Goal: Information Seeking & Learning: Check status

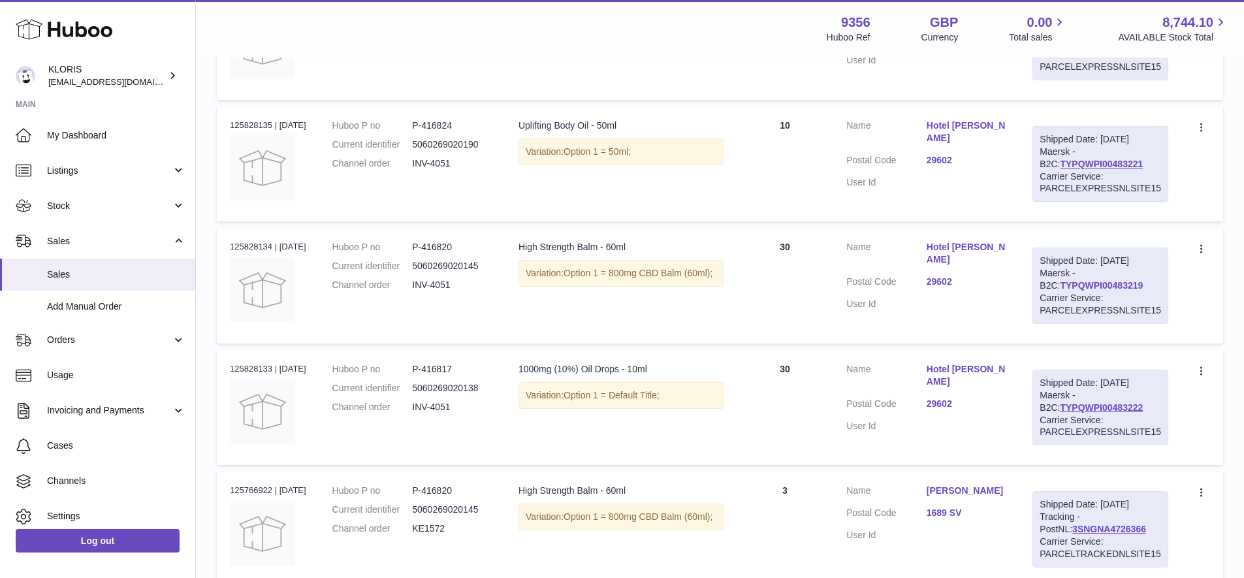
click at [1095, 280] on link "TYPQWPI00483219" at bounding box center [1101, 285] width 83 height 10
click at [1111, 159] on link "TYPQWPI00483221" at bounding box center [1101, 164] width 83 height 10
click at [1071, 402] on link "TYPQWPI00483222" at bounding box center [1101, 407] width 83 height 10
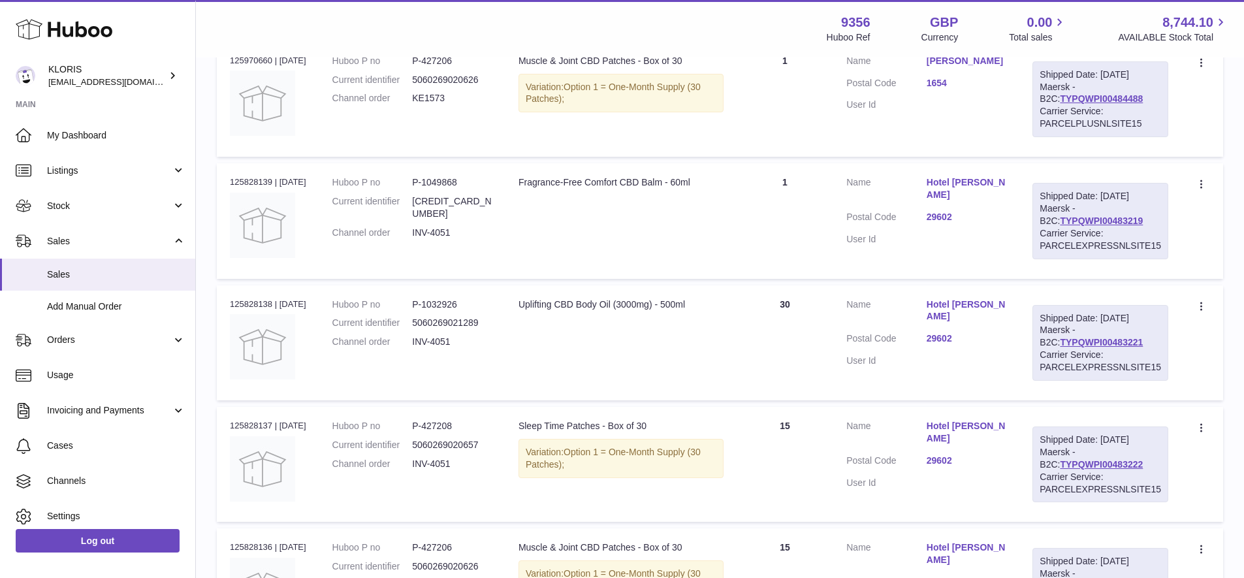
scroll to position [175, 0]
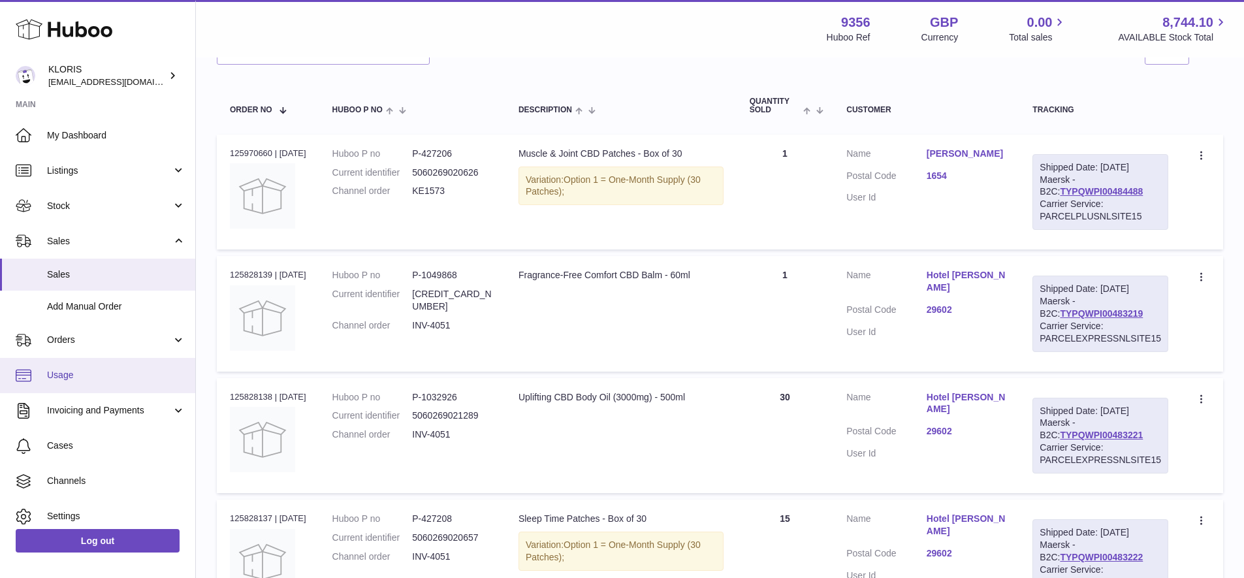
click at [66, 372] on span "Usage" at bounding box center [116, 375] width 138 height 12
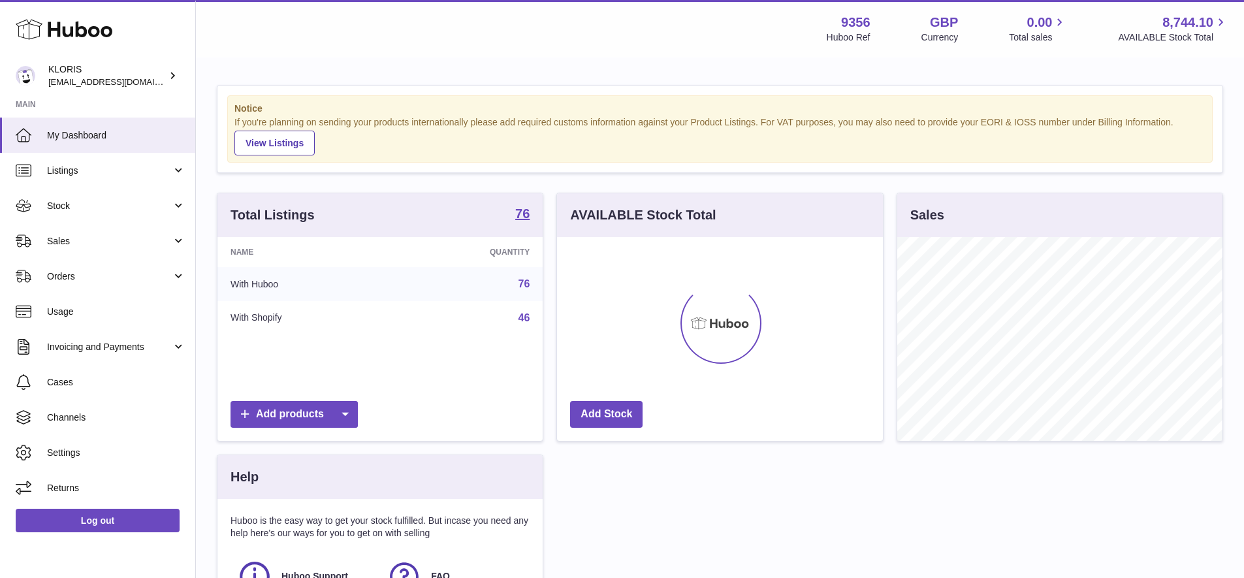
scroll to position [204, 326]
click at [65, 308] on span "Usage" at bounding box center [116, 312] width 138 height 12
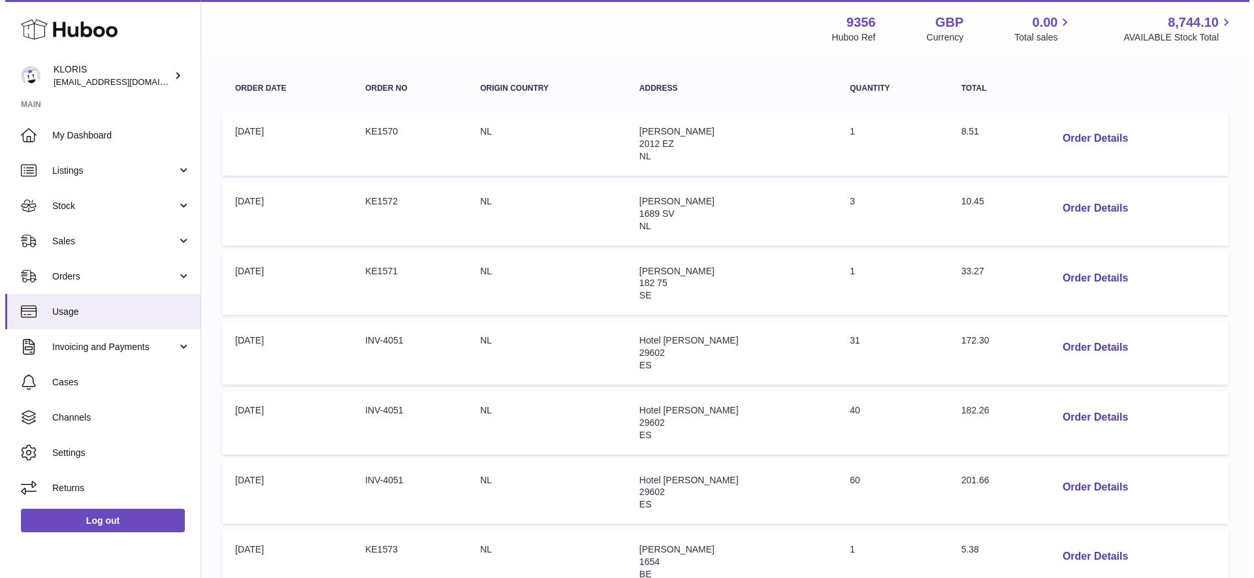
scroll to position [188, 0]
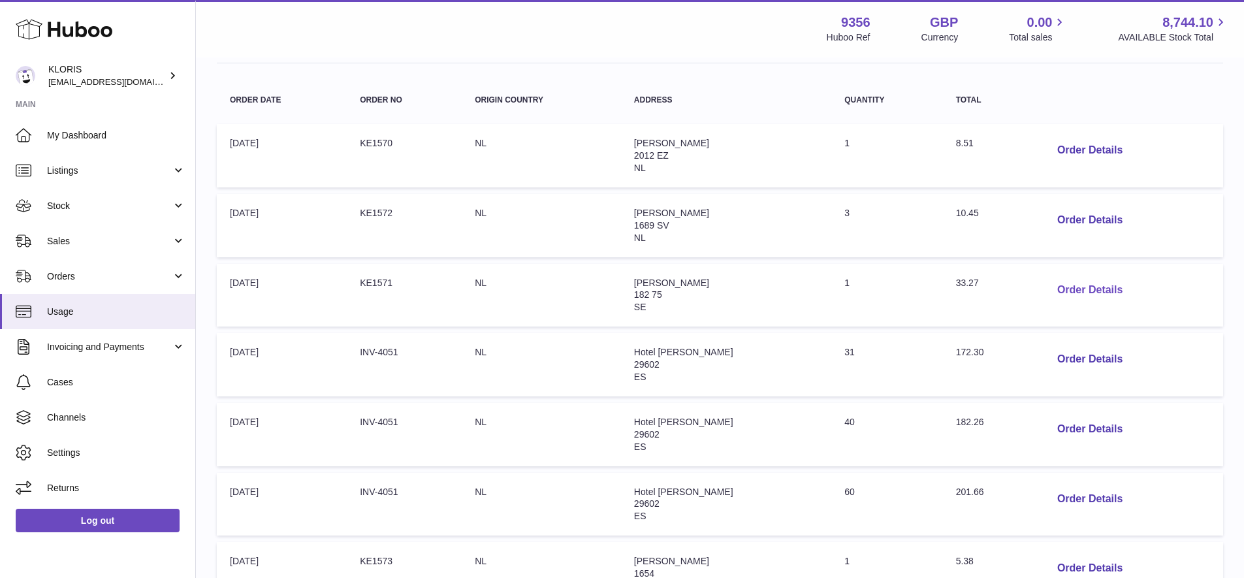
click at [1098, 283] on button "Order Details" at bounding box center [1090, 290] width 86 height 27
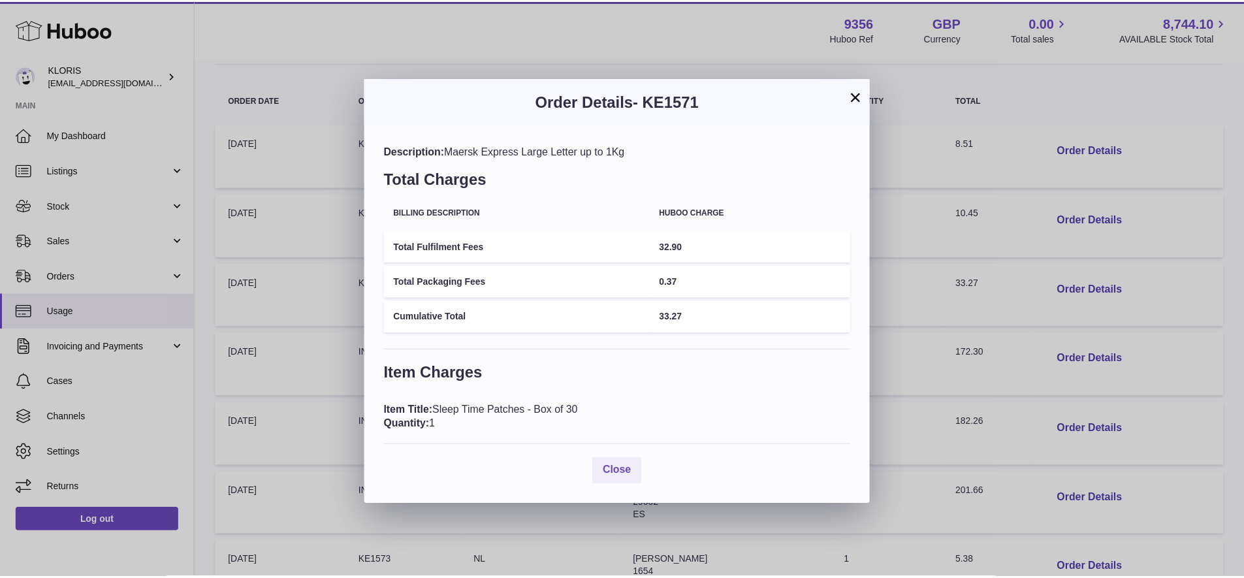
scroll to position [0, 0]
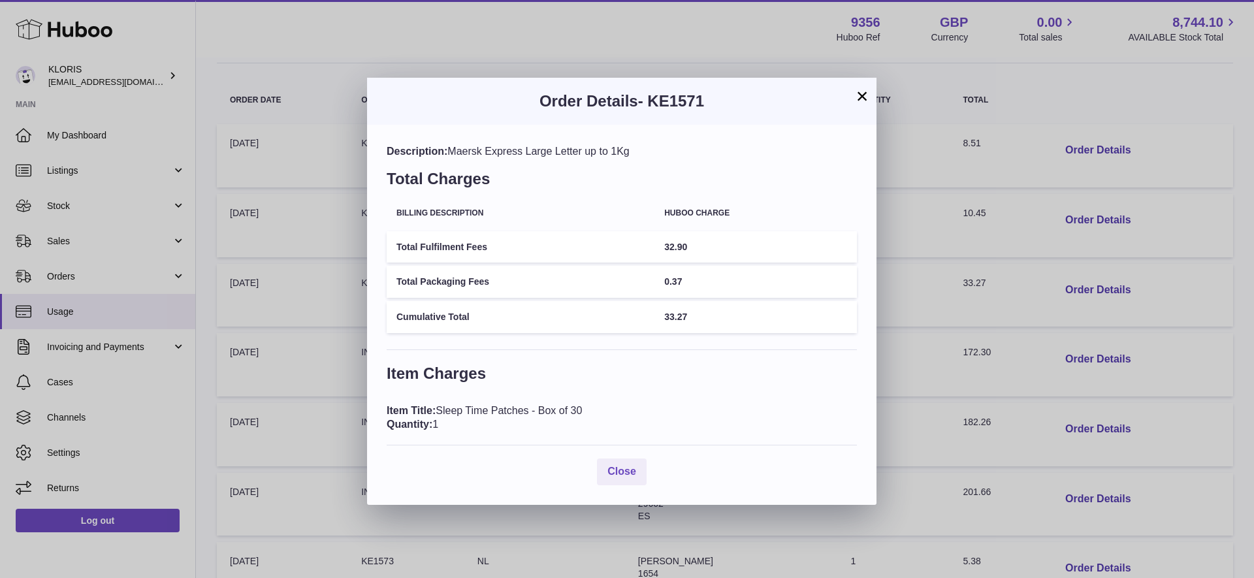
click at [859, 93] on button "×" at bounding box center [862, 96] width 16 height 16
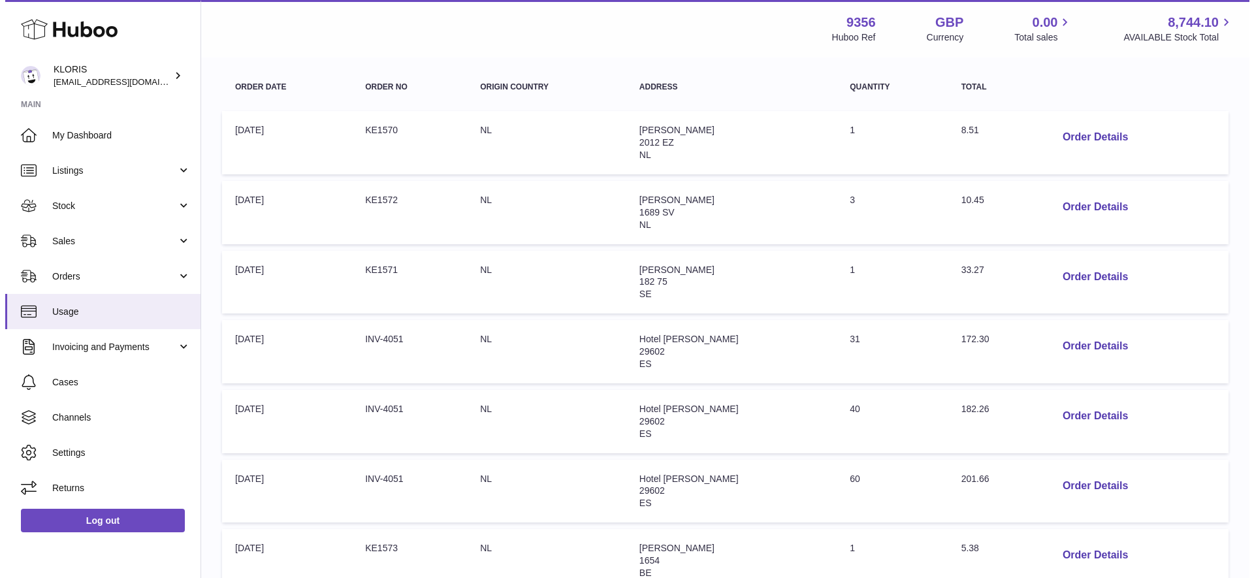
scroll to position [218, 0]
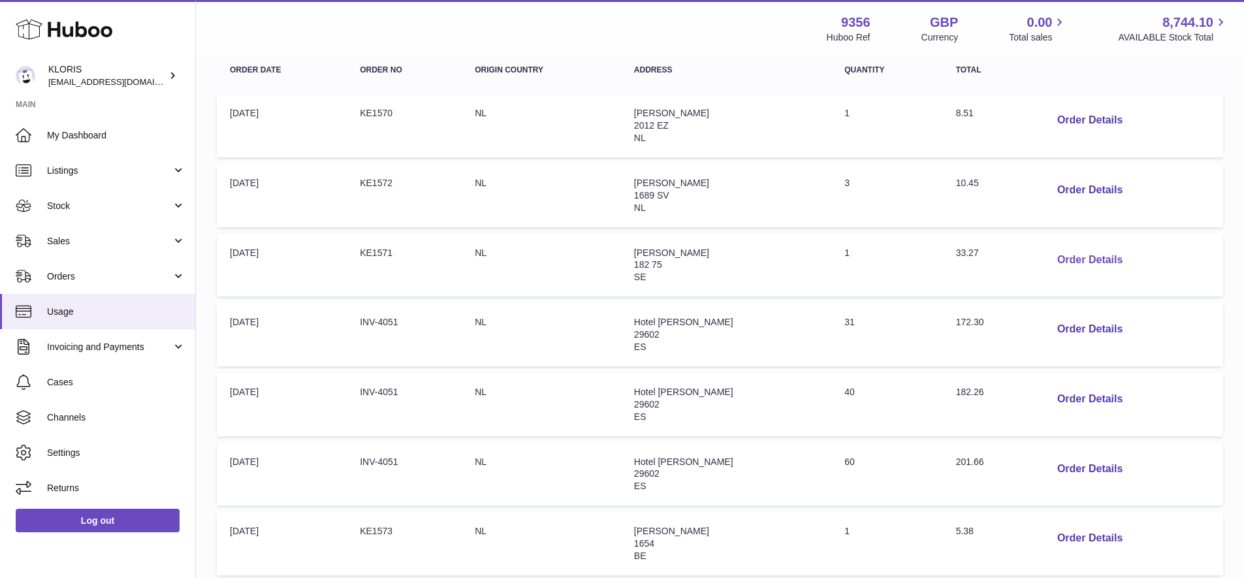
click at [1066, 250] on button "Order Details" at bounding box center [1090, 260] width 86 height 27
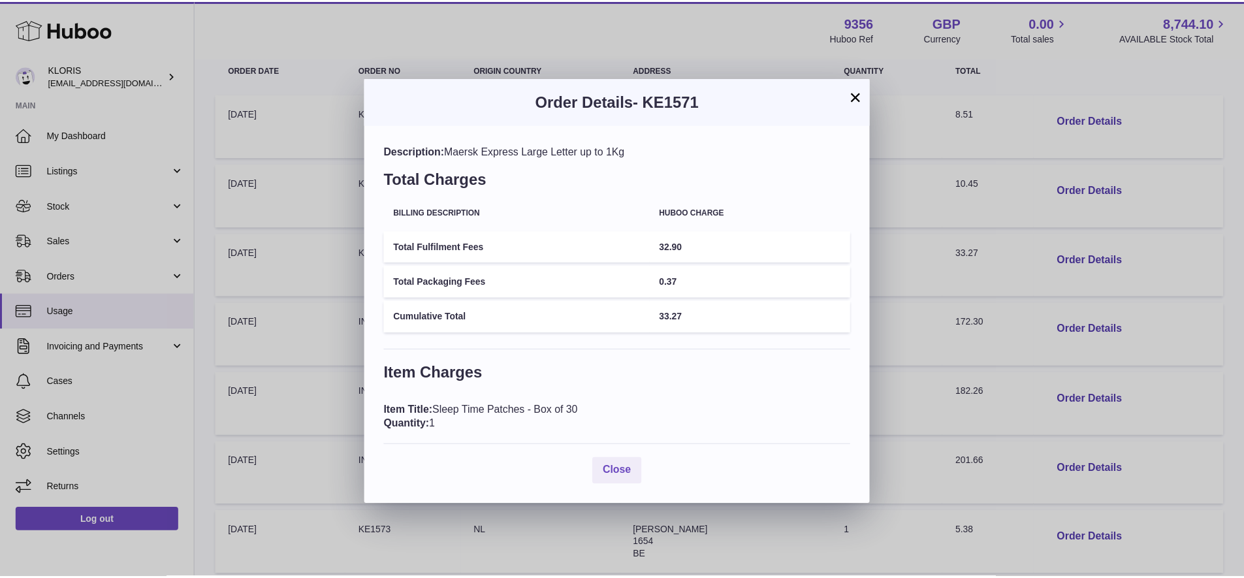
scroll to position [1, 0]
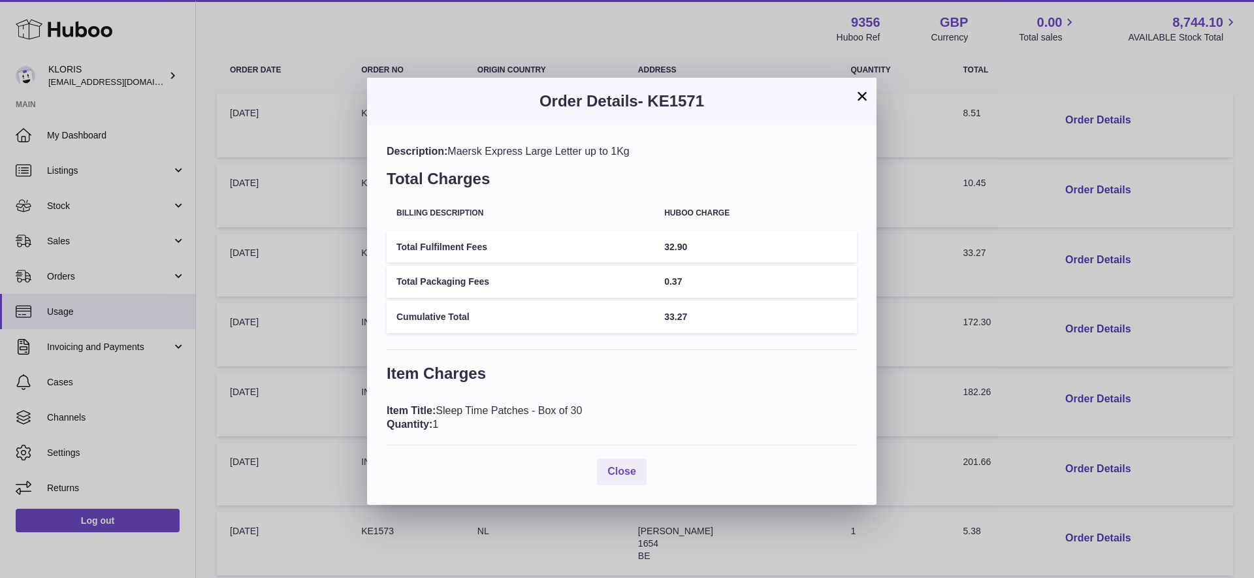
click at [861, 95] on button "×" at bounding box center [862, 96] width 16 height 16
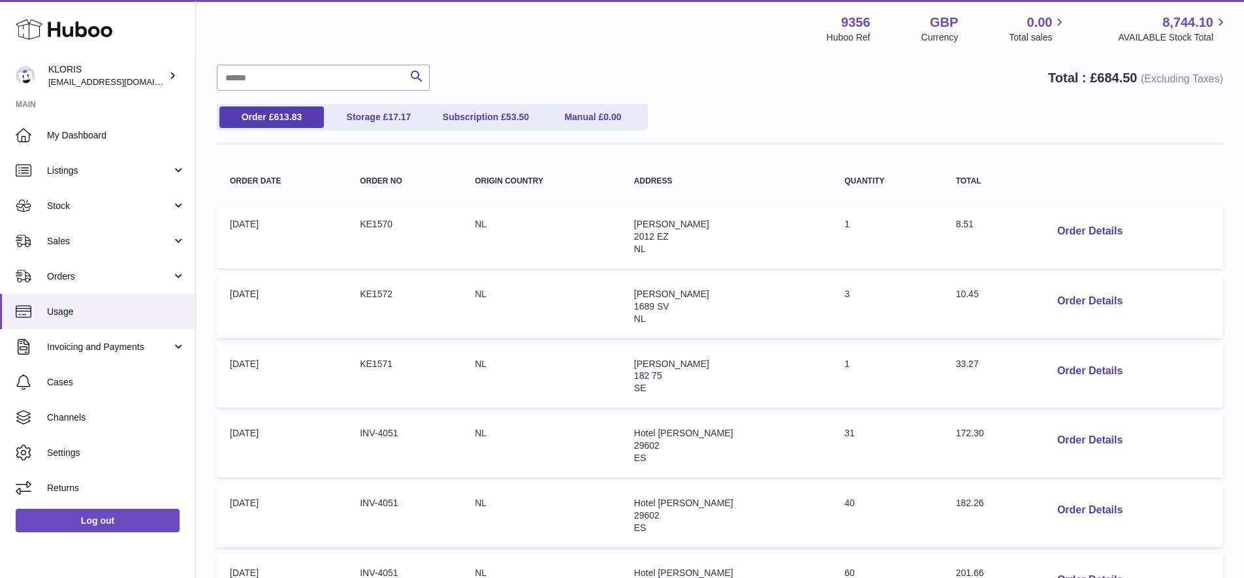
scroll to position [121, 0]
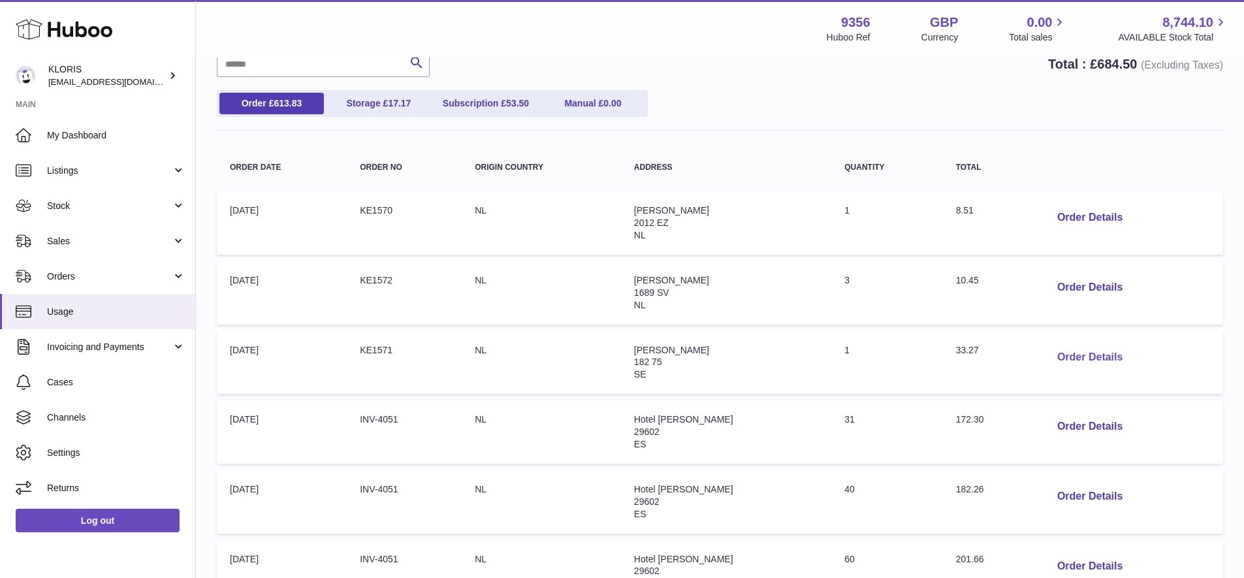
click at [1064, 349] on button "Order Details" at bounding box center [1090, 357] width 86 height 27
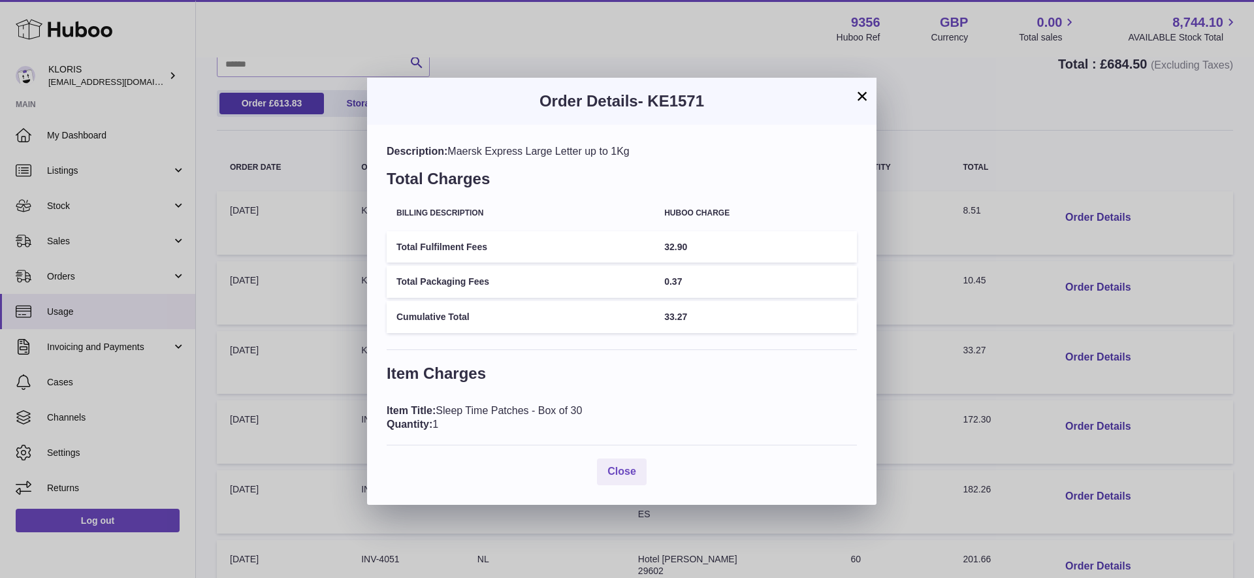
click at [859, 96] on button "×" at bounding box center [862, 96] width 16 height 16
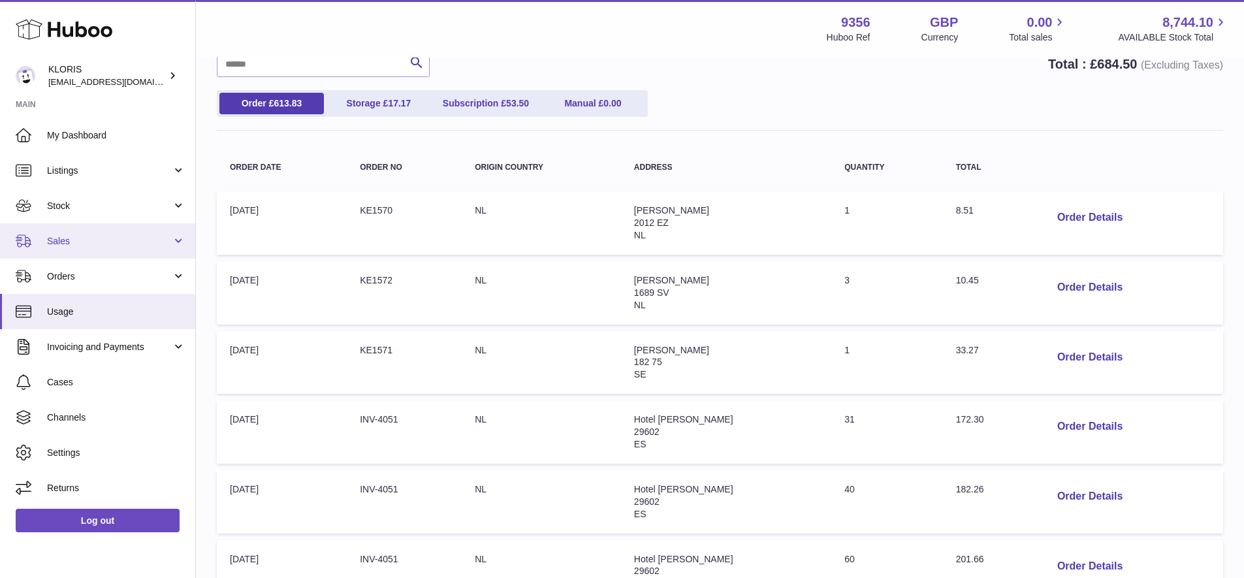
click at [57, 236] on span "Sales" at bounding box center [109, 241] width 125 height 12
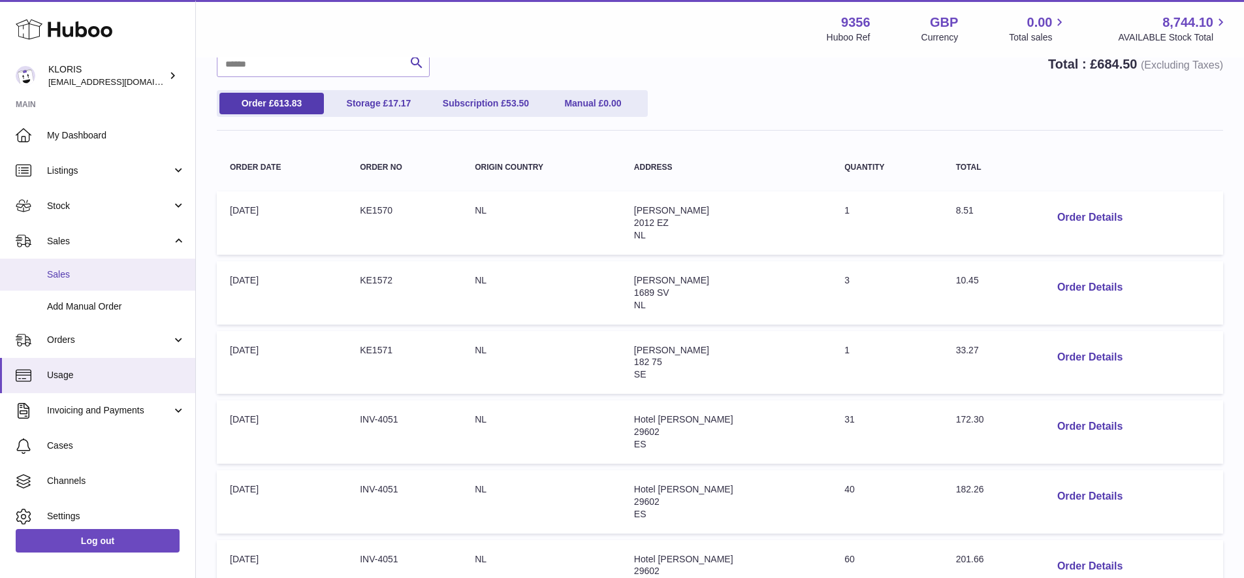
click at [66, 269] on span "Sales" at bounding box center [116, 274] width 138 height 12
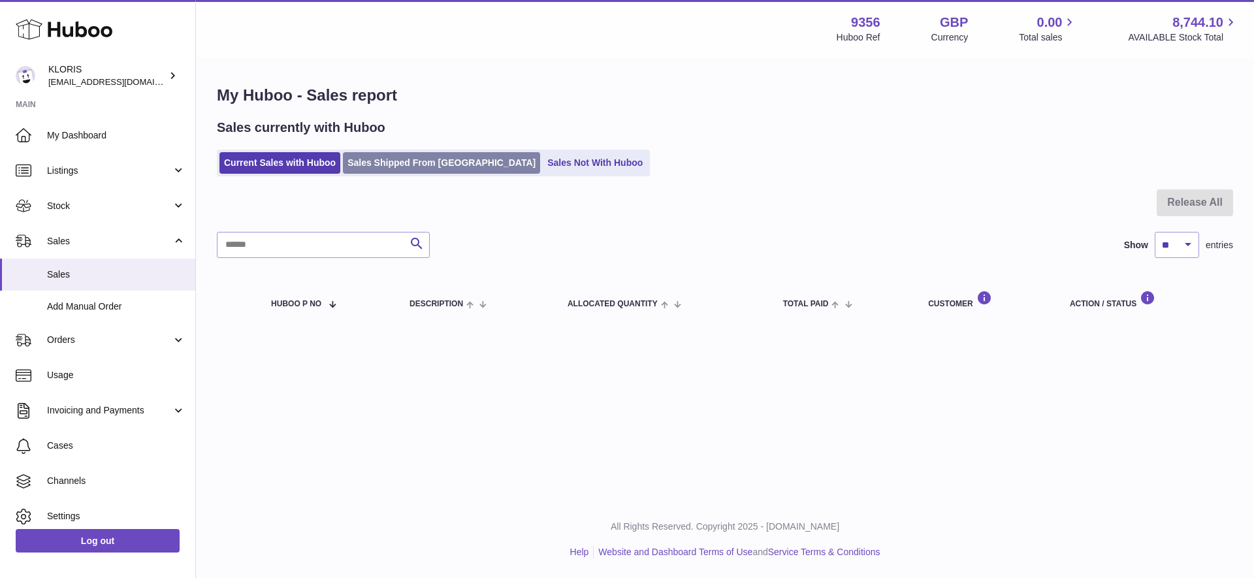
click at [421, 161] on link "Sales Shipped From [GEOGRAPHIC_DATA]" at bounding box center [441, 163] width 197 height 22
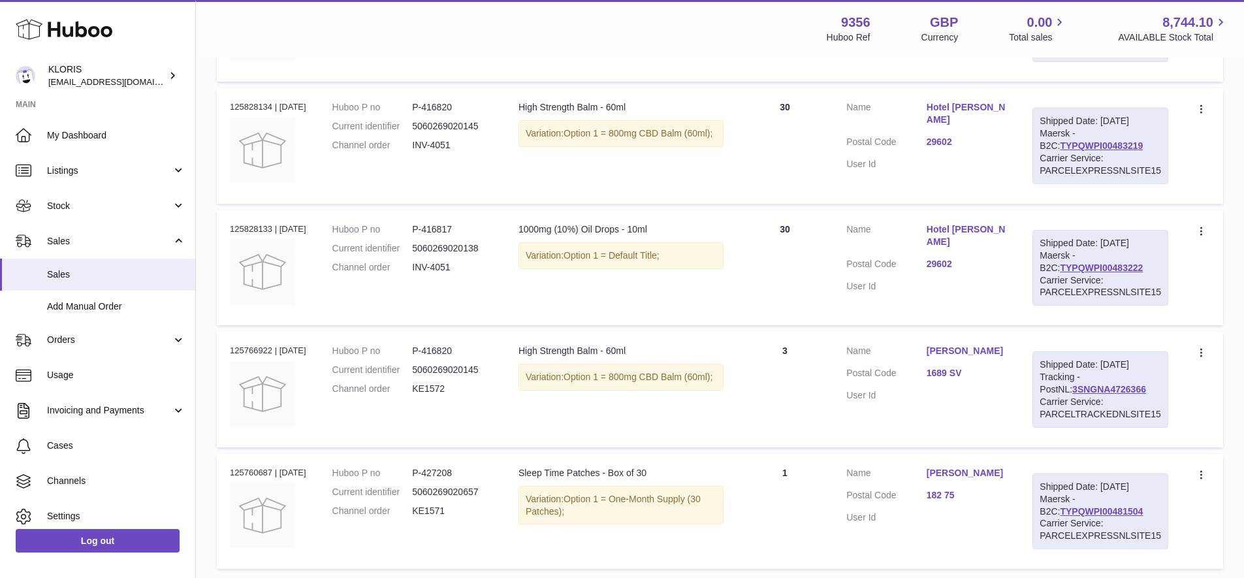
scroll to position [954, 0]
click at [1096, 503] on link "TYPQWPI00481504" at bounding box center [1101, 508] width 83 height 10
click at [951, 464] on link "dawn minto" at bounding box center [966, 470] width 80 height 12
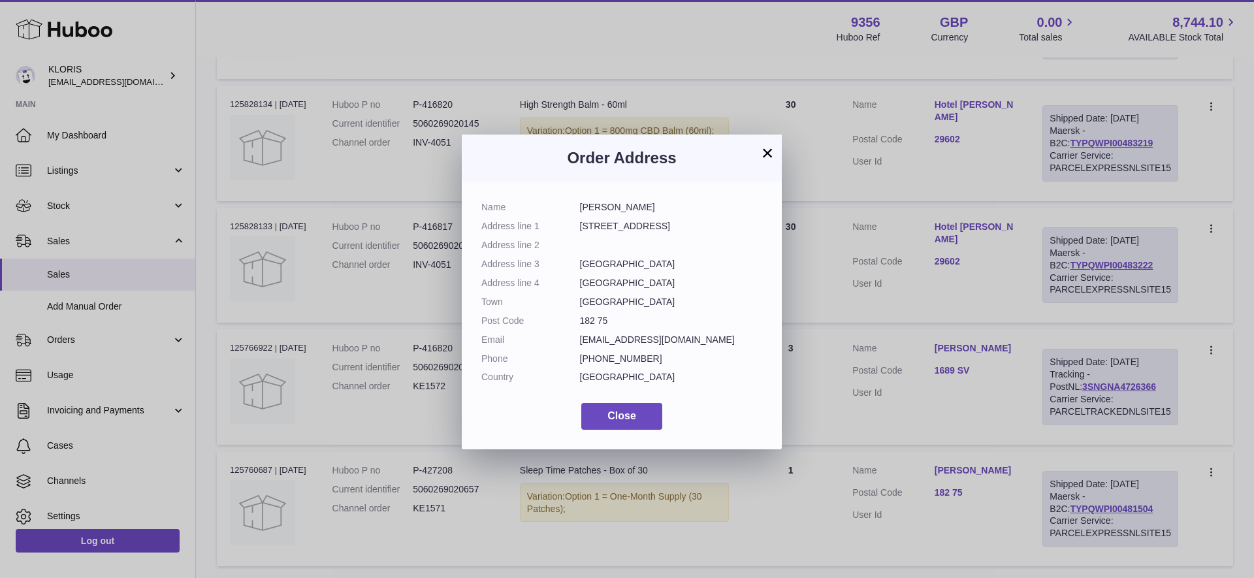
click at [766, 152] on button "×" at bounding box center [767, 153] width 16 height 16
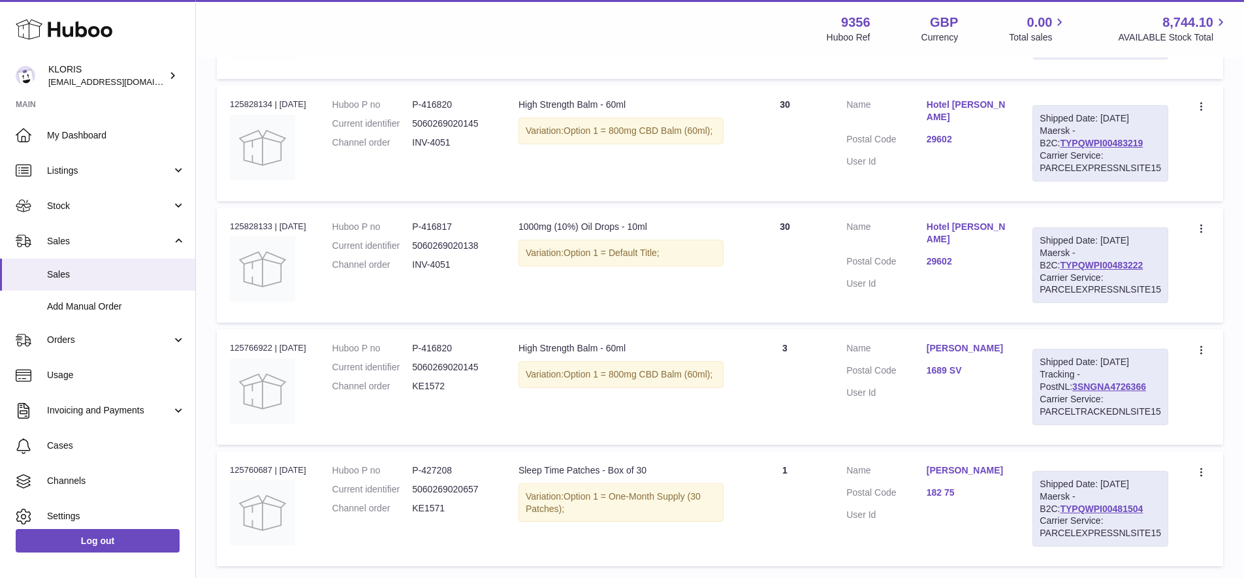
click at [938, 342] on link "[PERSON_NAME]" at bounding box center [966, 348] width 80 height 12
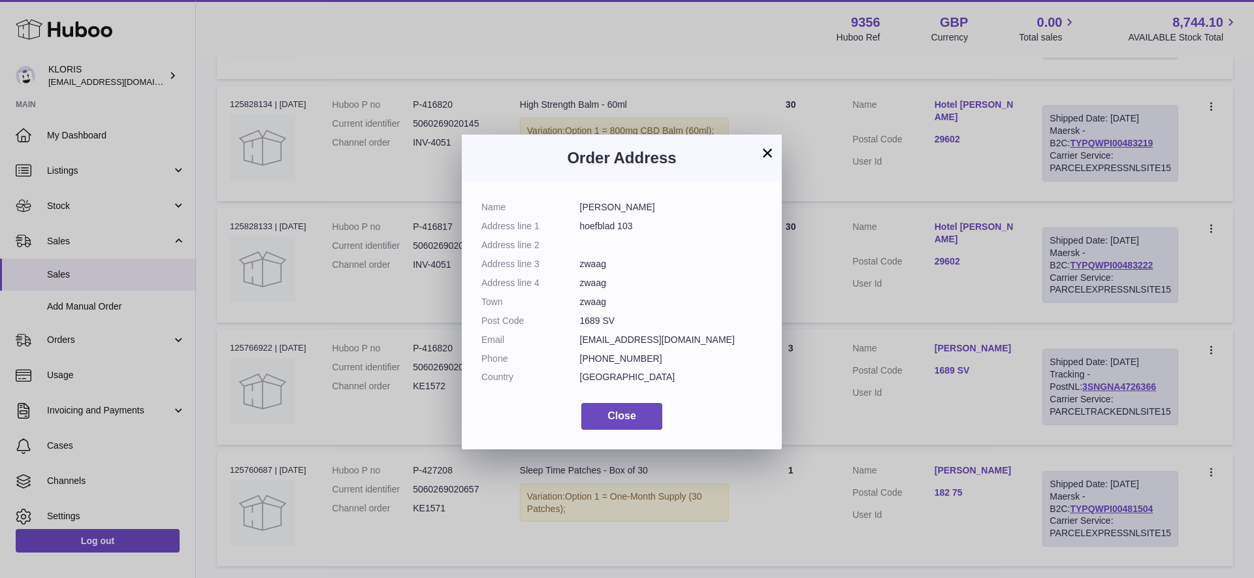
click at [762, 150] on button "×" at bounding box center [767, 153] width 16 height 16
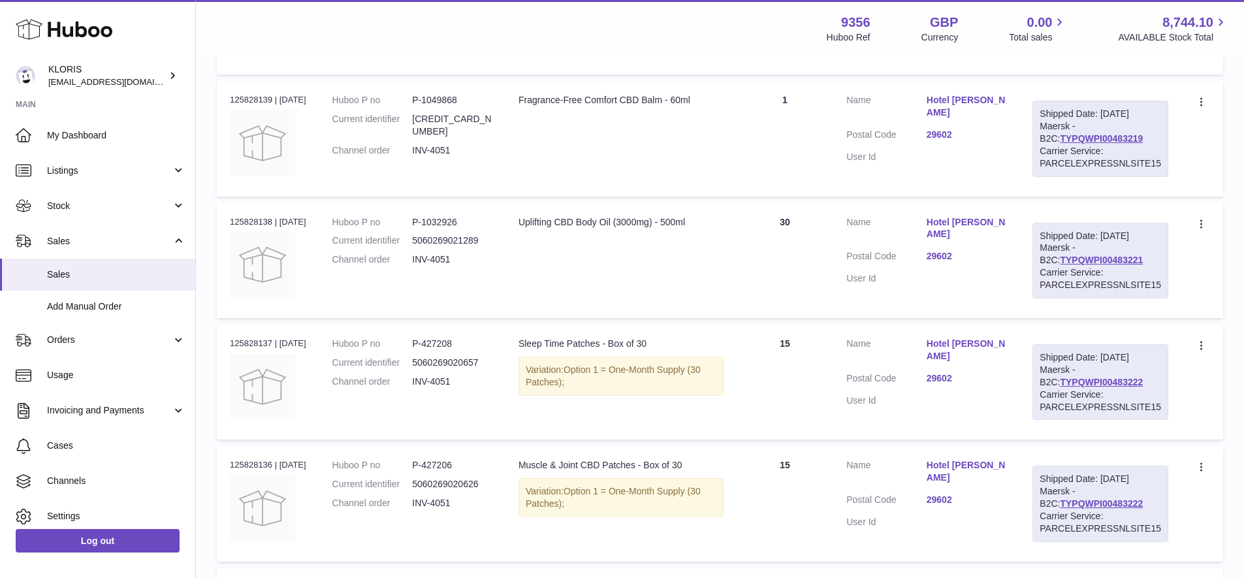
scroll to position [0, 0]
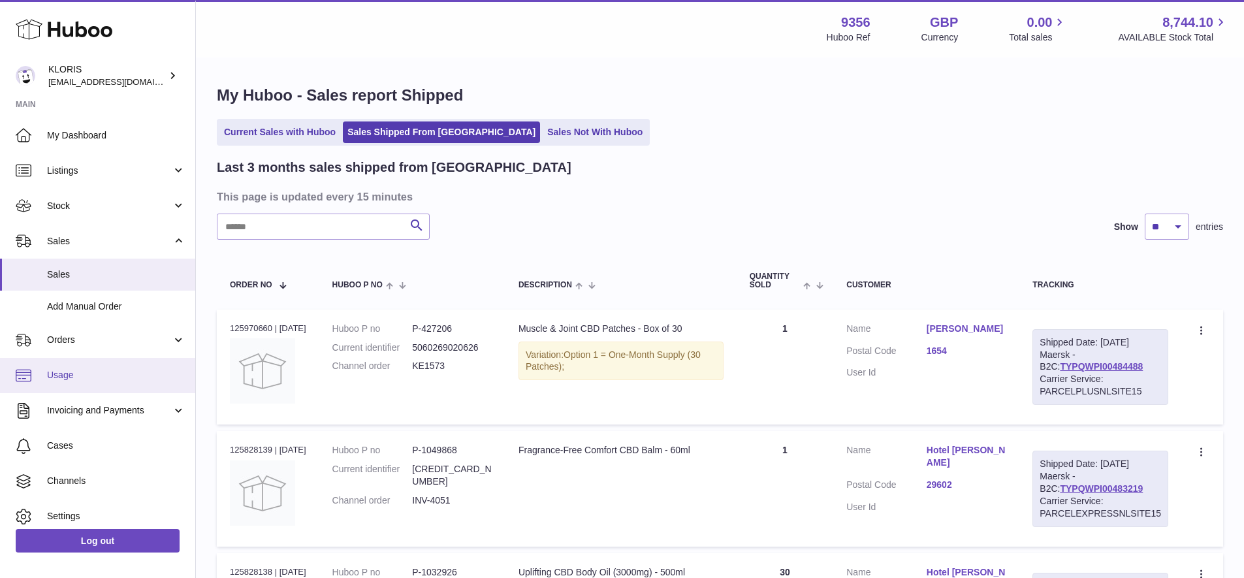
click at [77, 373] on span "Usage" at bounding box center [116, 375] width 138 height 12
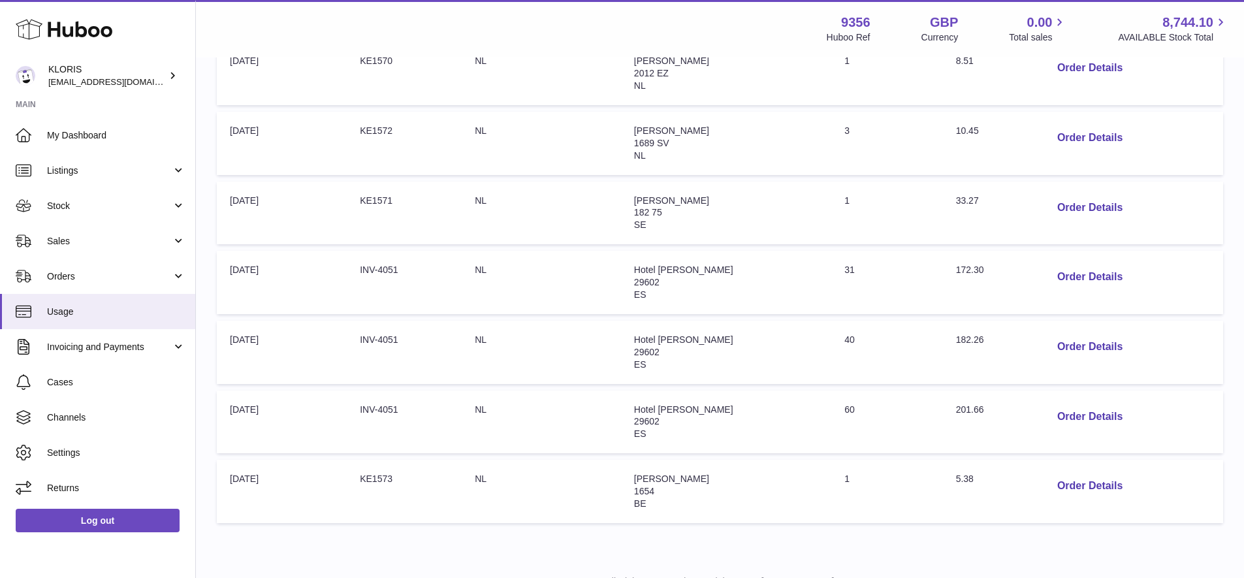
scroll to position [310, 0]
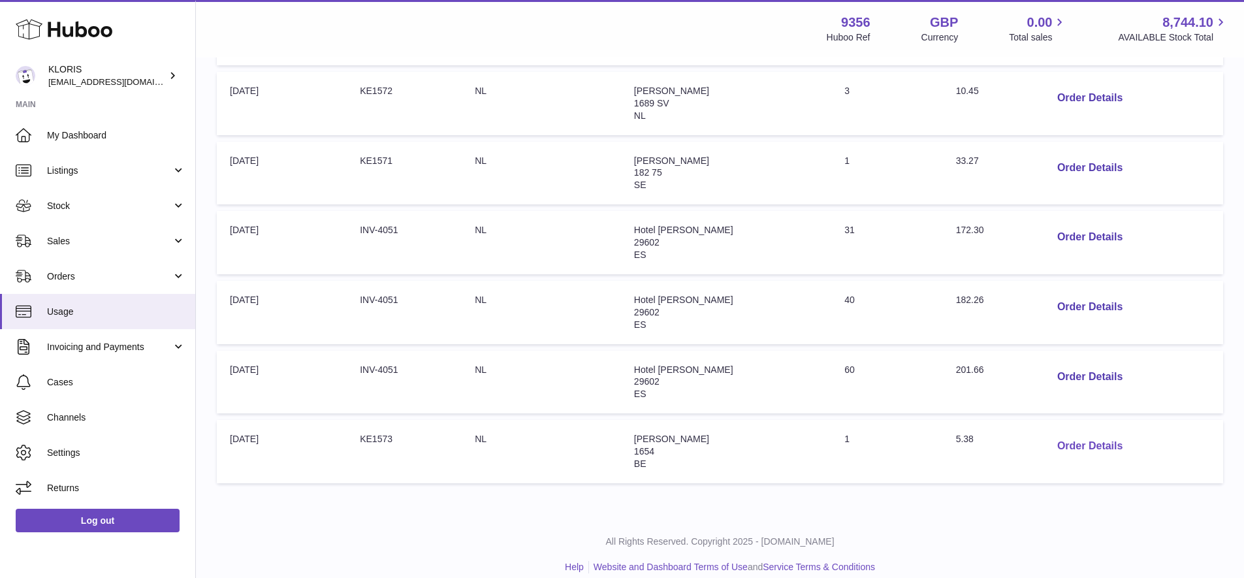
click at [1081, 433] on button "Order Details" at bounding box center [1090, 446] width 86 height 27
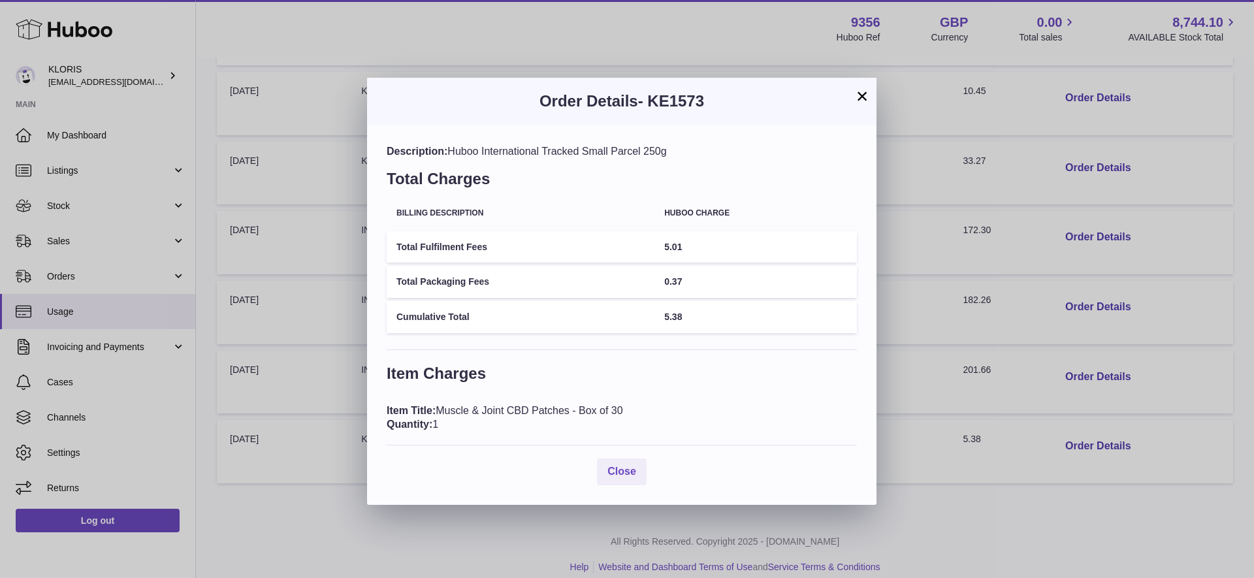
click at [855, 89] on button "×" at bounding box center [862, 96] width 16 height 16
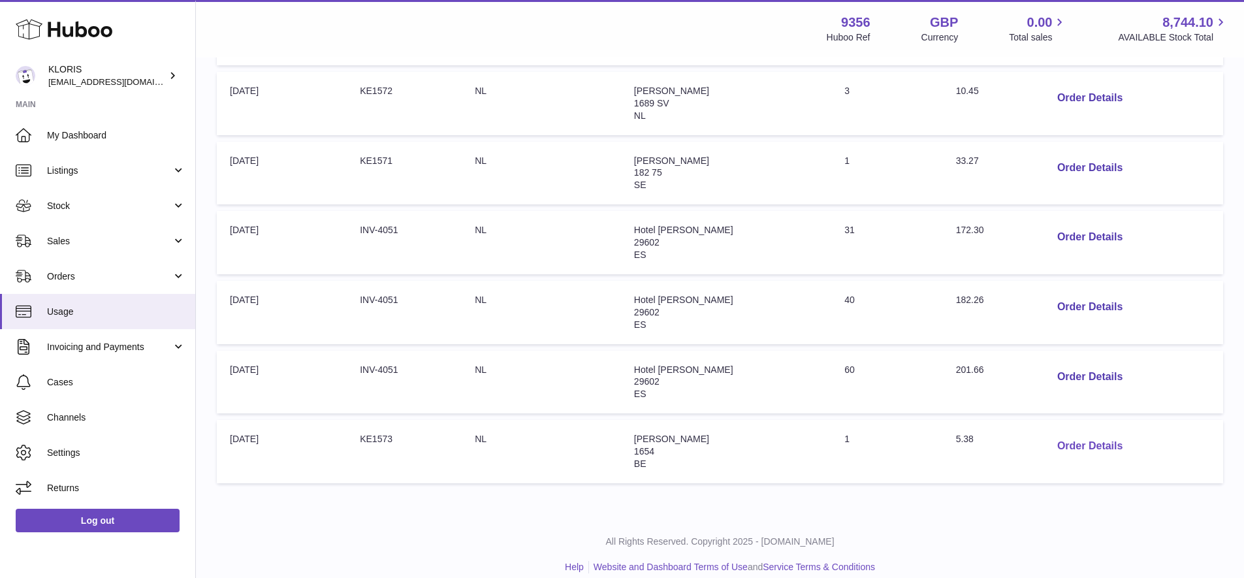
click at [1082, 433] on button "Order Details" at bounding box center [1090, 446] width 86 height 27
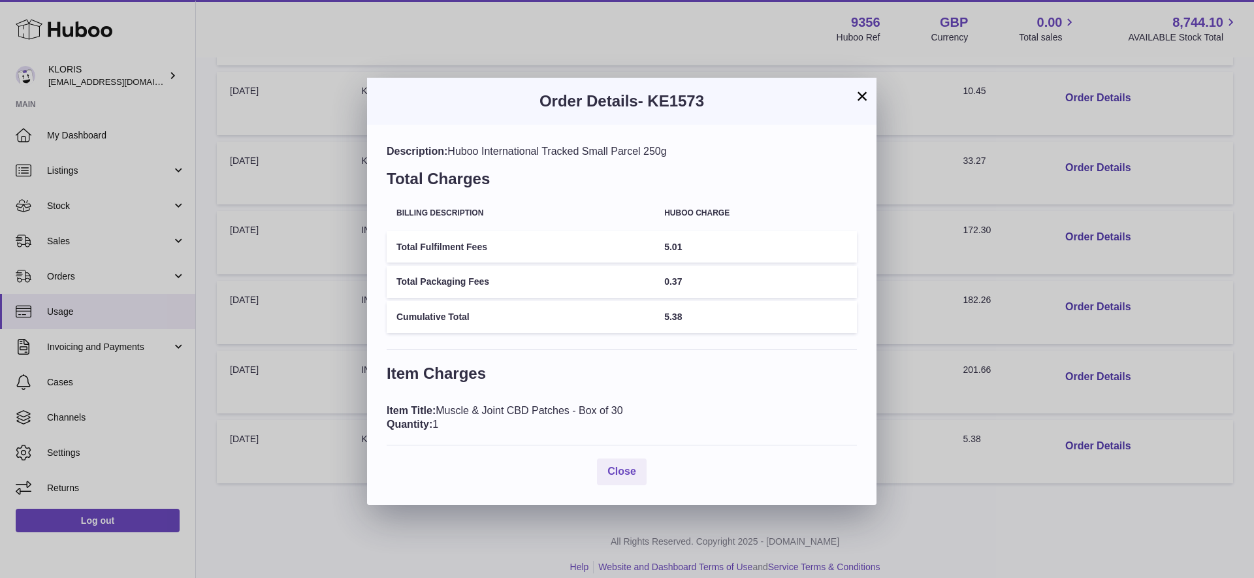
click at [859, 94] on button "×" at bounding box center [862, 96] width 16 height 16
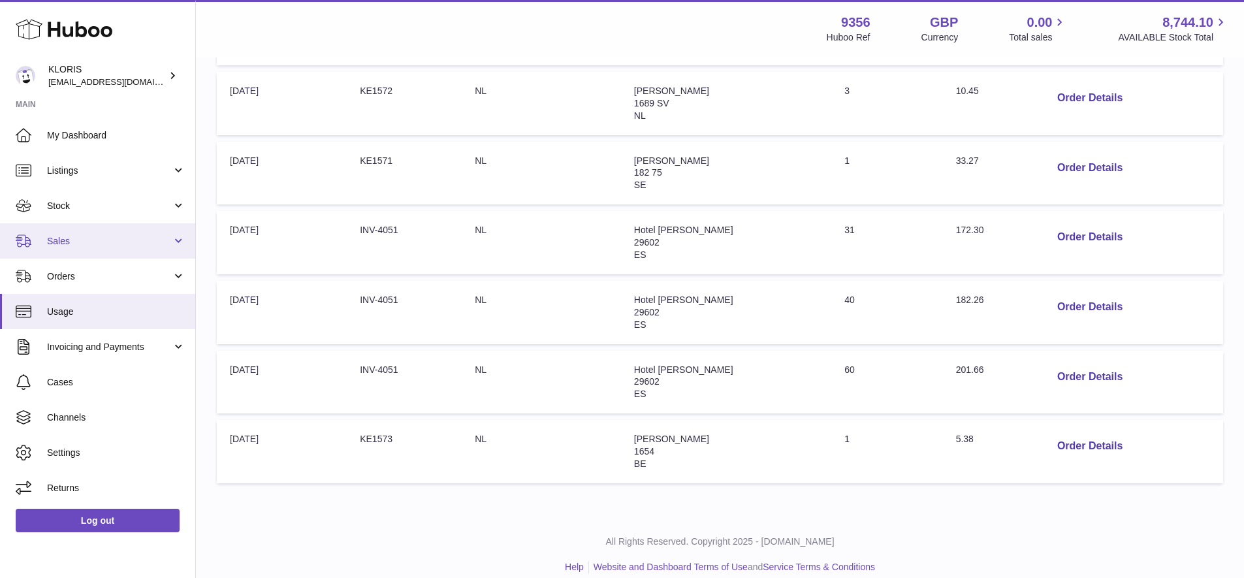
click at [65, 238] on span "Sales" at bounding box center [109, 241] width 125 height 12
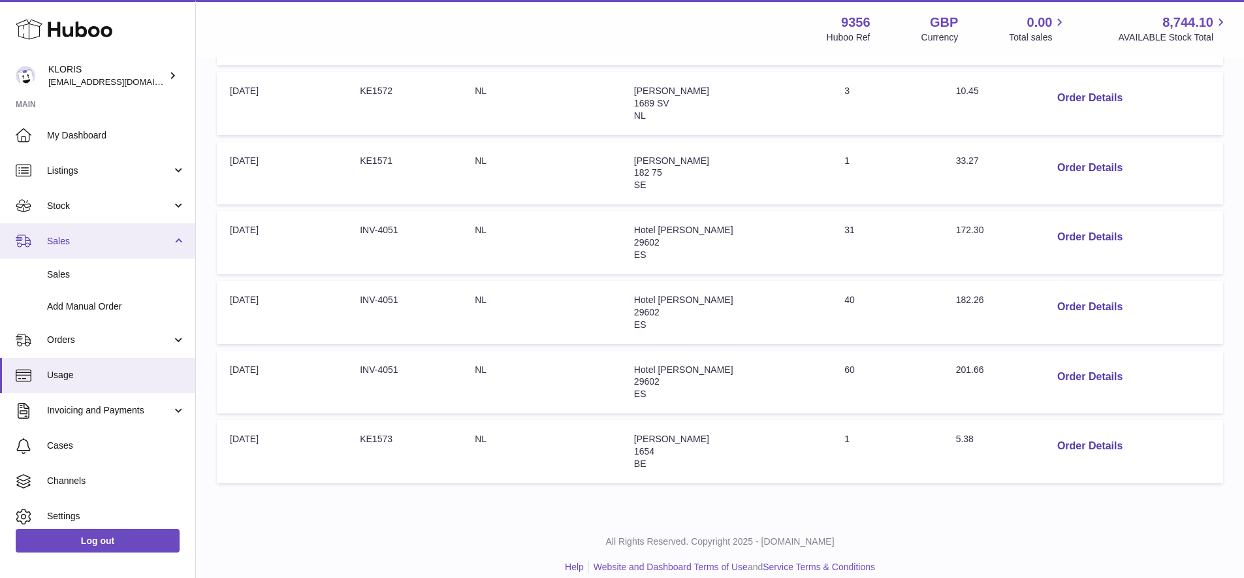
click at [72, 238] on span "Sales" at bounding box center [109, 241] width 125 height 12
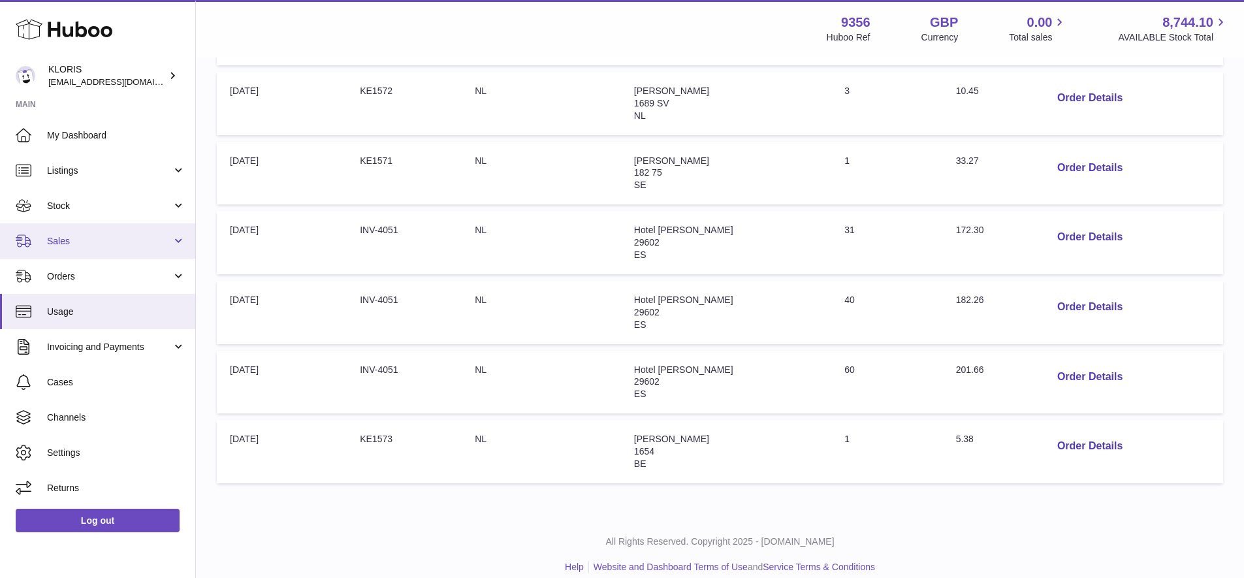
click at [61, 227] on link "Sales" at bounding box center [97, 240] width 195 height 35
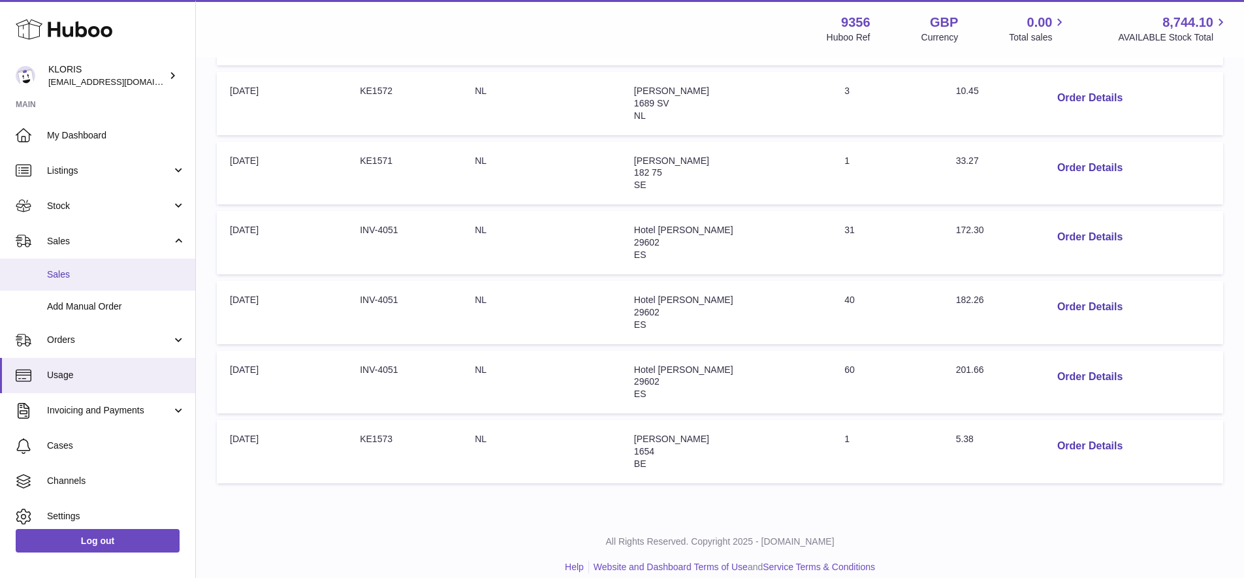
click at [69, 270] on span "Sales" at bounding box center [116, 274] width 138 height 12
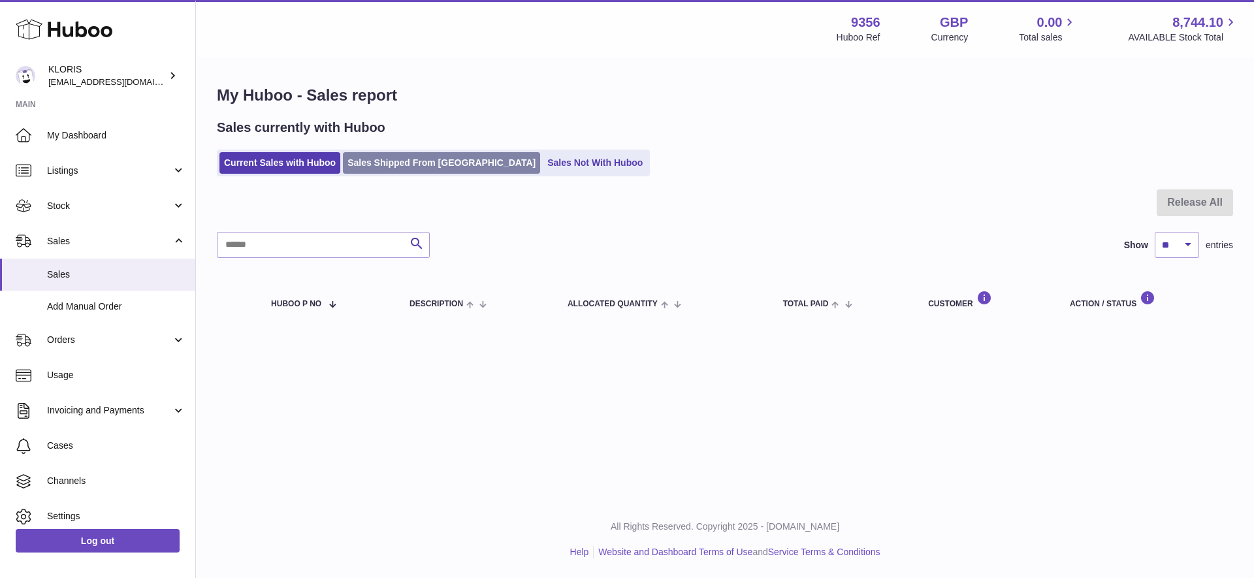
click at [413, 163] on link "Sales Shipped From [GEOGRAPHIC_DATA]" at bounding box center [441, 163] width 197 height 22
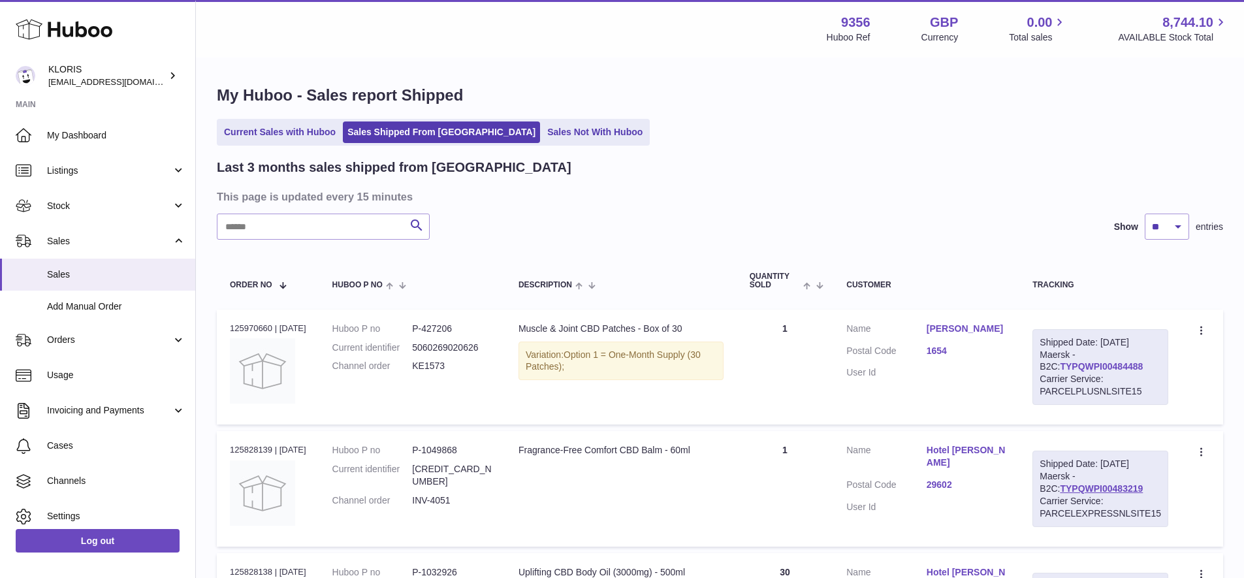
click at [1071, 361] on link "TYPQWPI00484488" at bounding box center [1101, 366] width 83 height 10
click at [975, 326] on link "[PERSON_NAME]" at bounding box center [966, 329] width 80 height 12
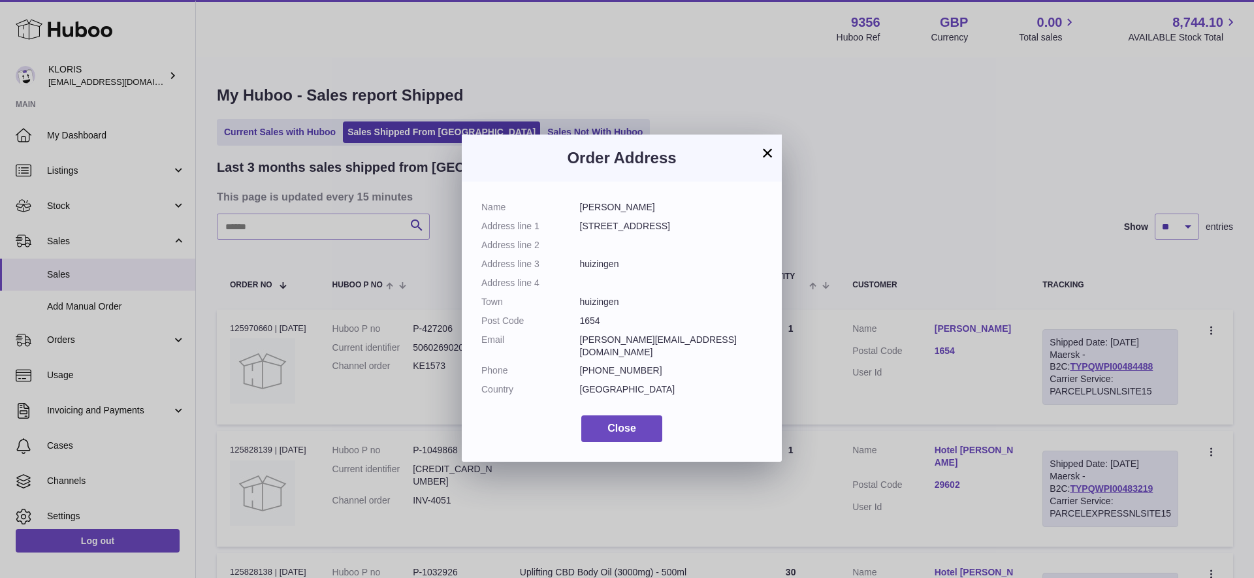
click at [765, 151] on button "×" at bounding box center [767, 153] width 16 height 16
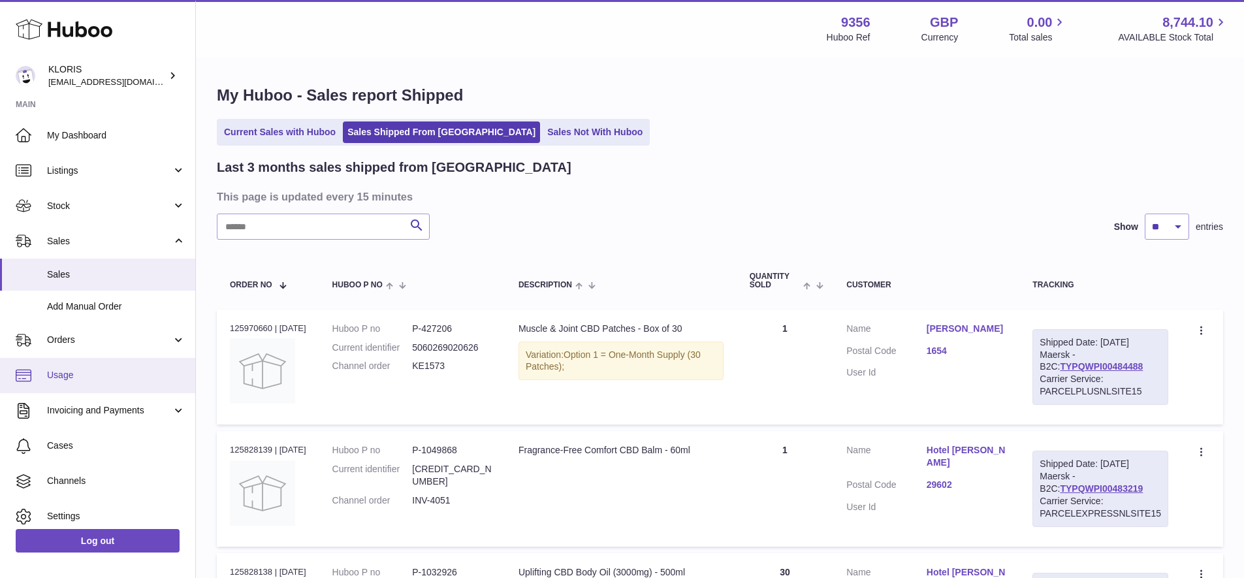
click at [84, 371] on span "Usage" at bounding box center [116, 375] width 138 height 12
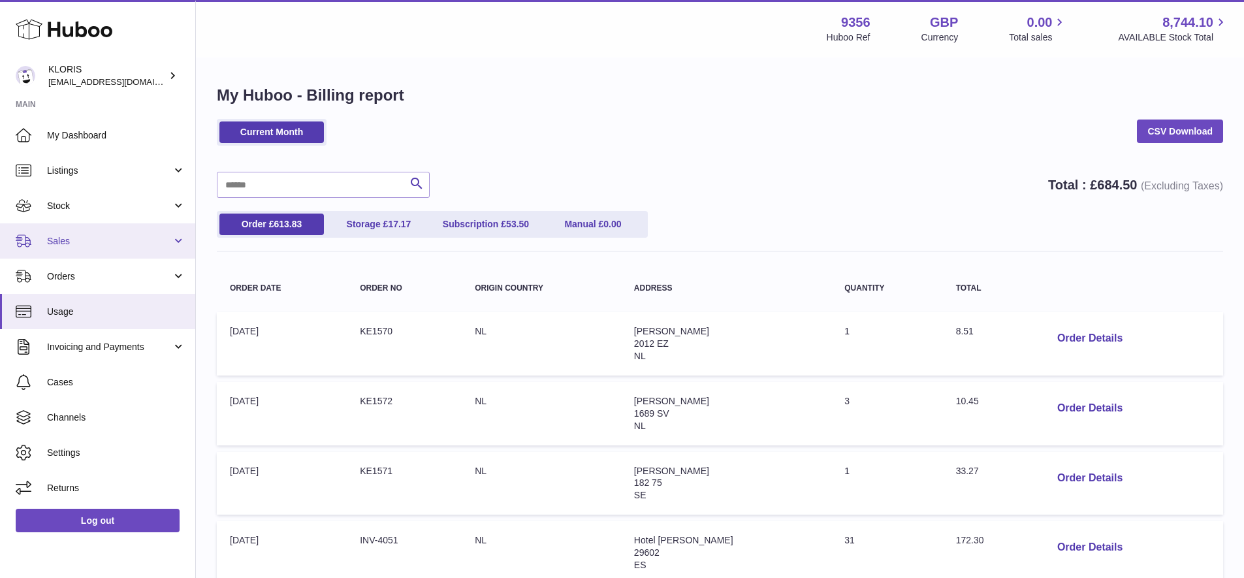
click at [90, 239] on span "Sales" at bounding box center [109, 241] width 125 height 12
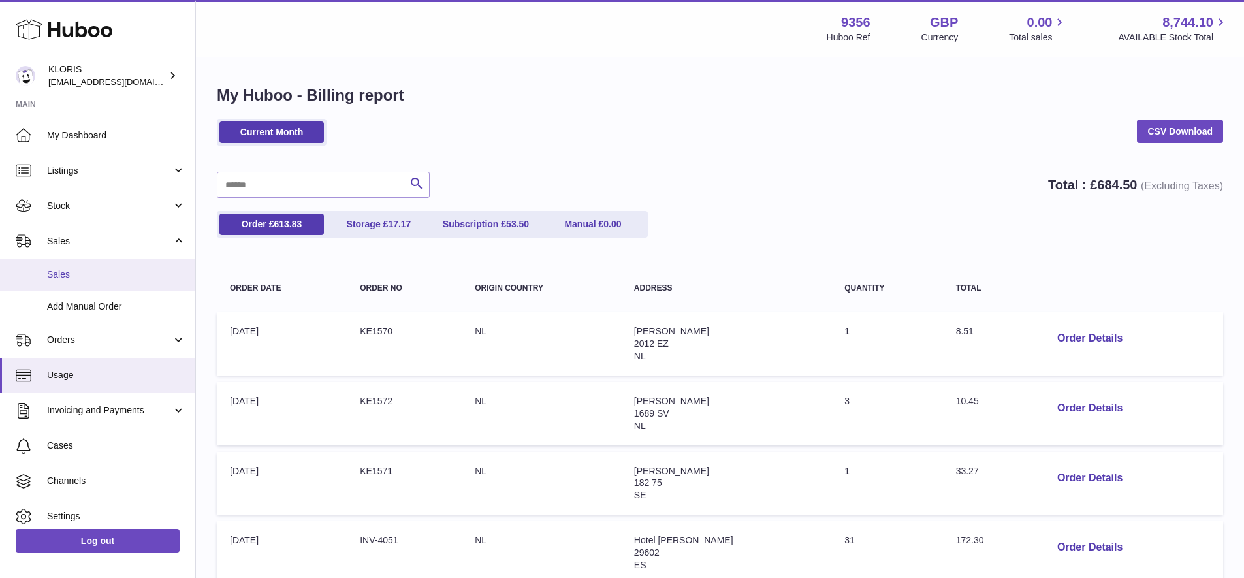
click at [94, 268] on span "Sales" at bounding box center [116, 274] width 138 height 12
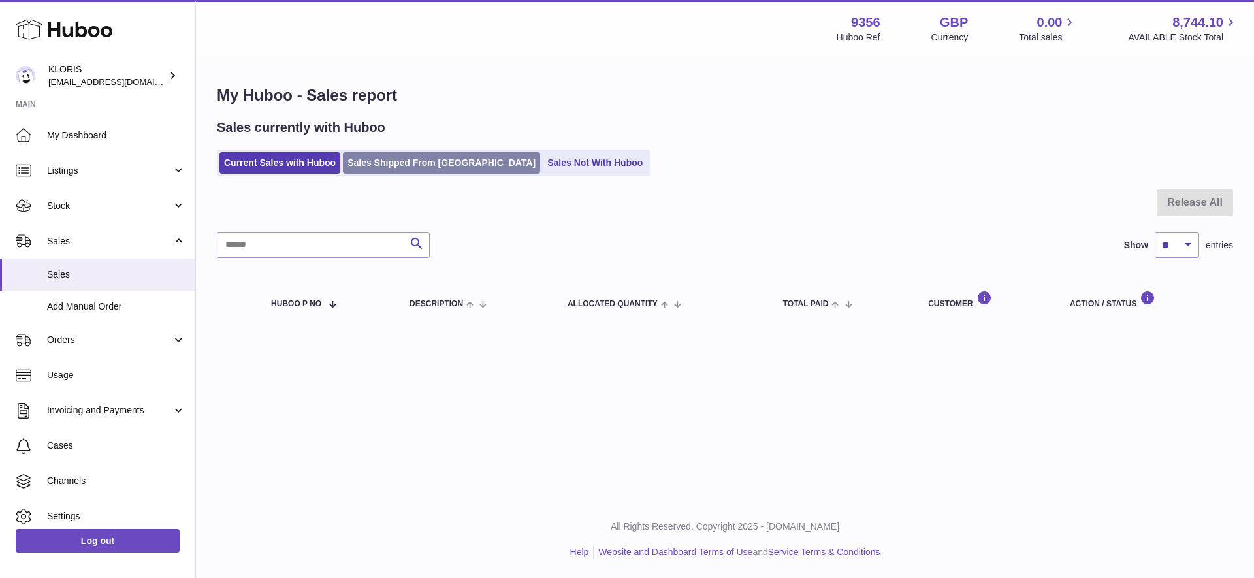
click at [434, 161] on link "Sales Shipped From [GEOGRAPHIC_DATA]" at bounding box center [441, 163] width 197 height 22
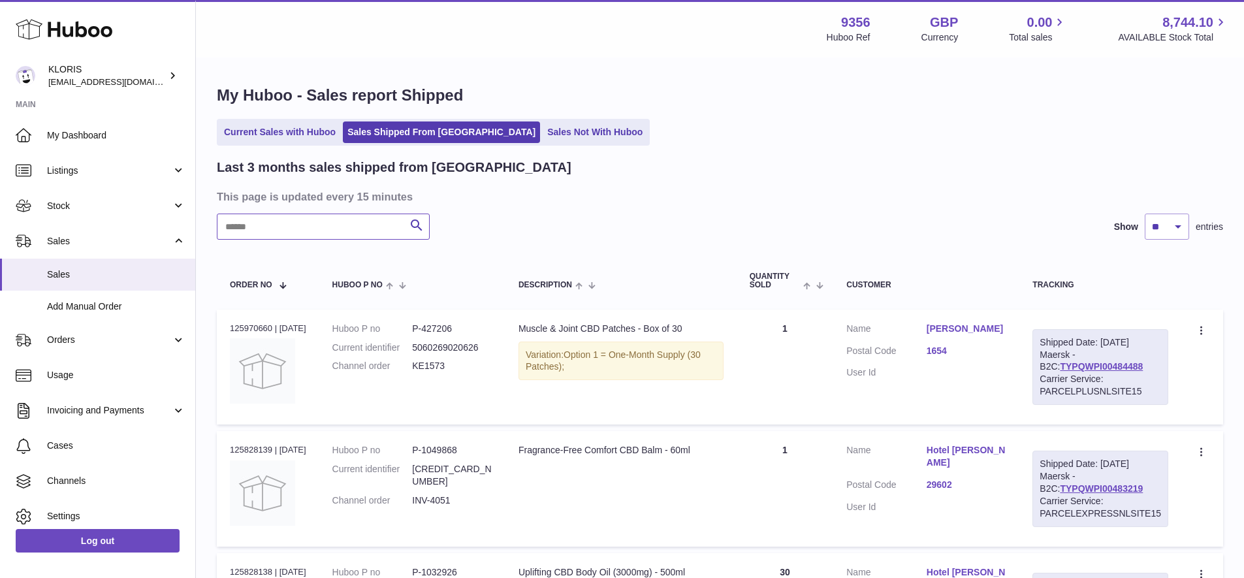
click at [309, 229] on input "text" at bounding box center [323, 226] width 213 height 26
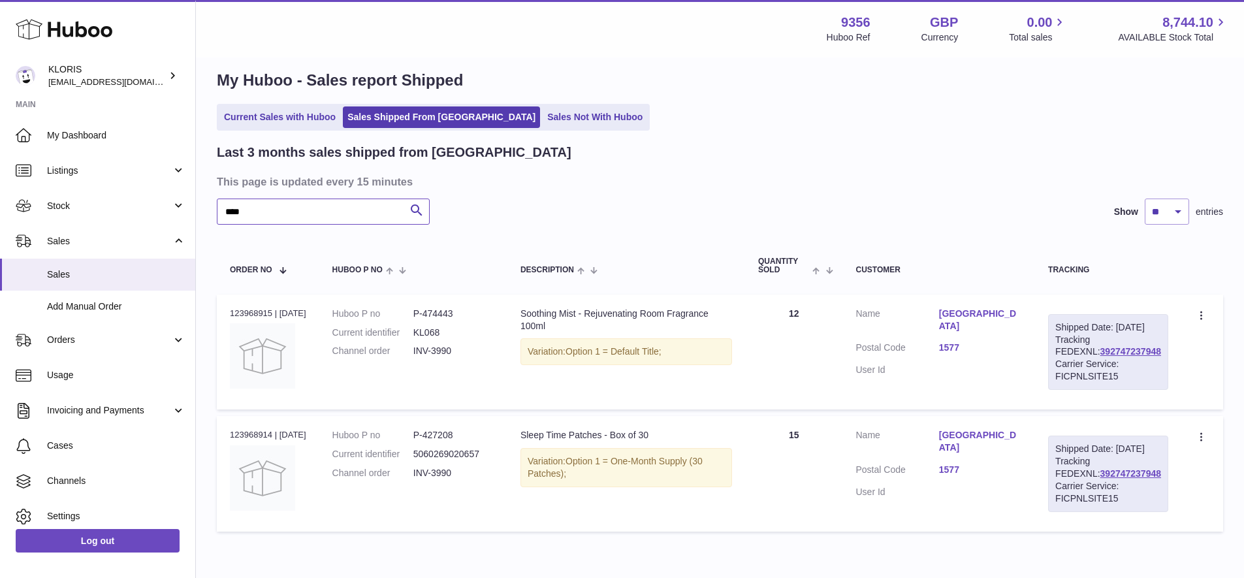
scroll to position [36, 0]
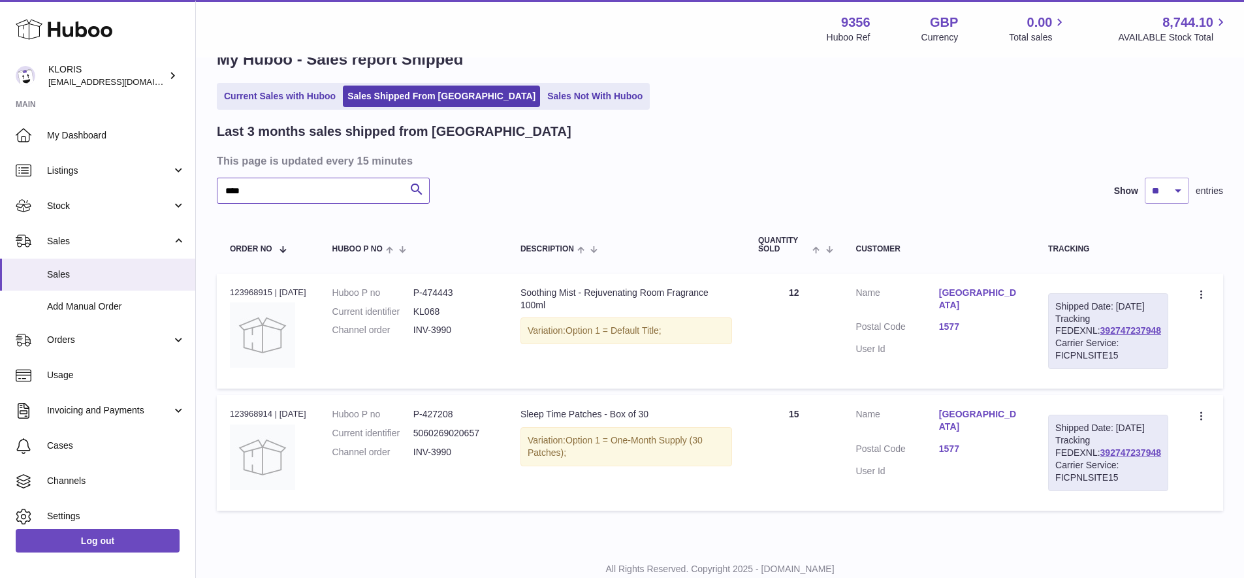
type input "****"
click at [975, 289] on link "[GEOGRAPHIC_DATA]" at bounding box center [980, 299] width 83 height 25
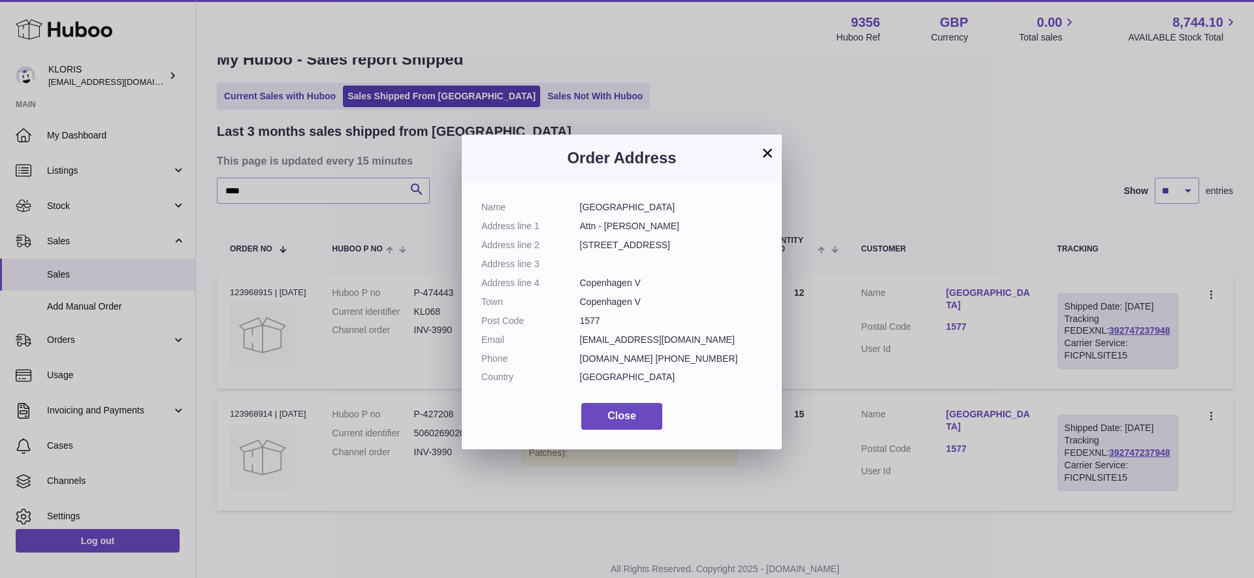
click at [768, 151] on button "×" at bounding box center [767, 153] width 16 height 16
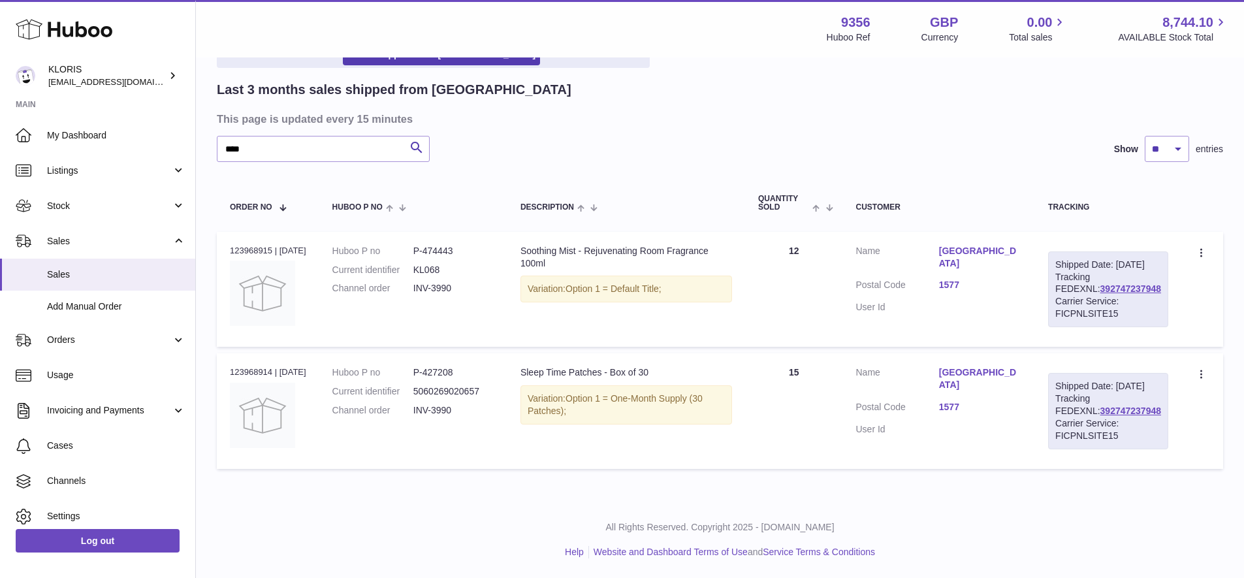
scroll to position [0, 0]
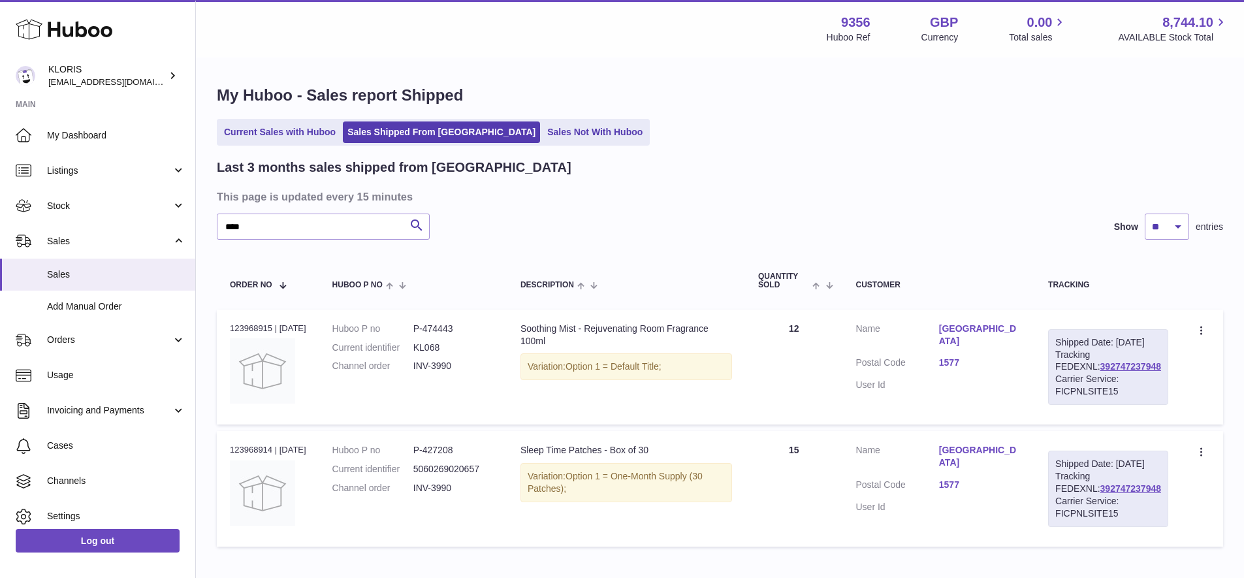
click at [973, 325] on link "[GEOGRAPHIC_DATA]" at bounding box center [980, 335] width 83 height 25
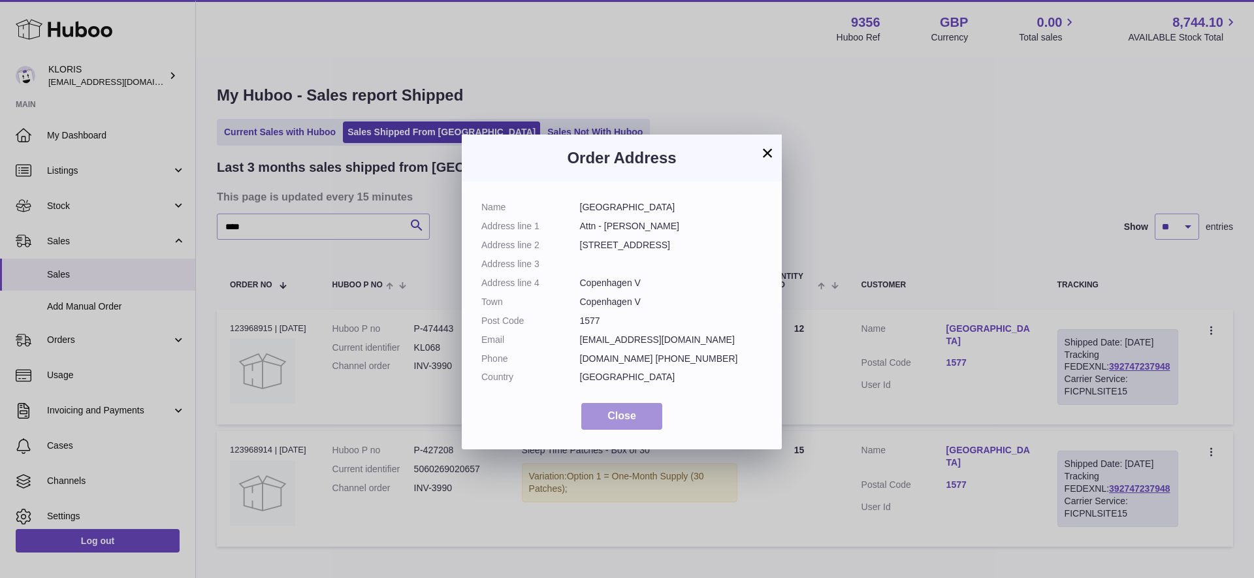
click at [624, 410] on span "Close" at bounding box center [621, 415] width 29 height 11
